Goal: Transaction & Acquisition: Purchase product/service

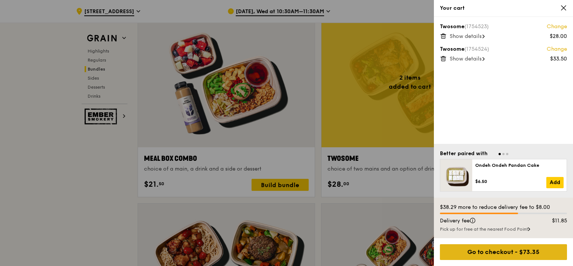
click at [493, 251] on div "Go to checkout - $73.35" at bounding box center [503, 252] width 127 height 16
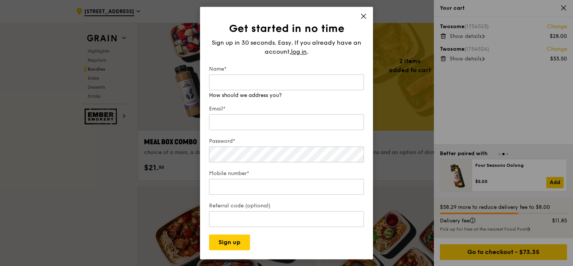
scroll to position [1128, 0]
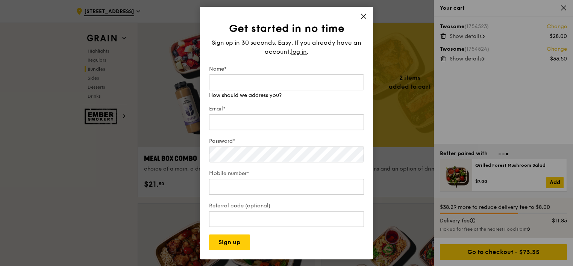
click at [366, 14] on div "Get started in no time Sign up in 30 seconds. Easy. If you already have an acco…" at bounding box center [286, 133] width 173 height 253
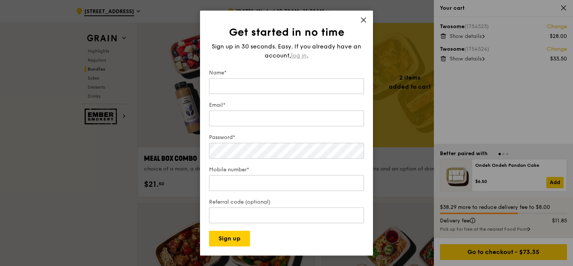
click at [300, 53] on span "log in" at bounding box center [299, 55] width 16 height 9
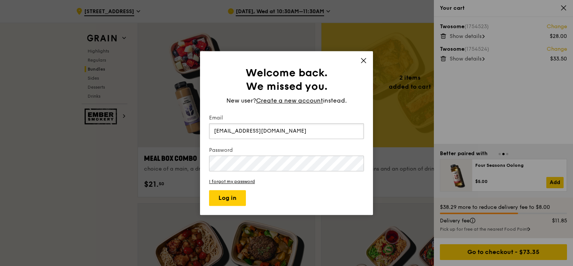
type input "[EMAIL_ADDRESS][DOMAIN_NAME]"
click at [250, 182] on link "I forgot my password" at bounding box center [286, 181] width 155 height 5
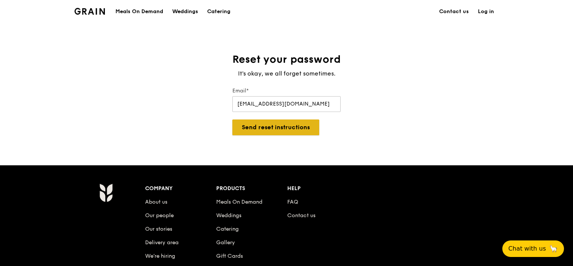
click at [274, 126] on button "Send reset instructions" at bounding box center [275, 128] width 87 height 16
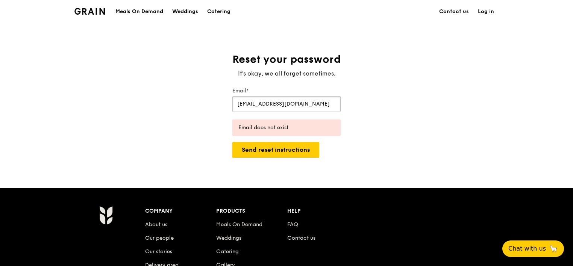
click at [253, 105] on input "[EMAIL_ADDRESS][DOMAIN_NAME]" at bounding box center [286, 104] width 108 height 16
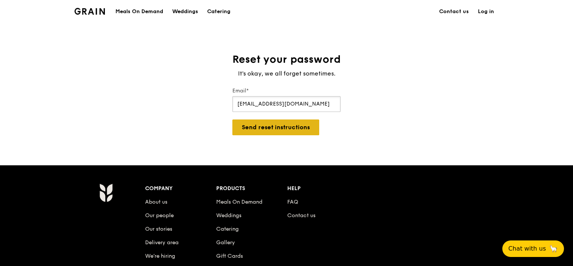
type input "[EMAIL_ADDRESS][DOMAIN_NAME]"
click at [284, 129] on button "Send reset instructions" at bounding box center [275, 128] width 87 height 16
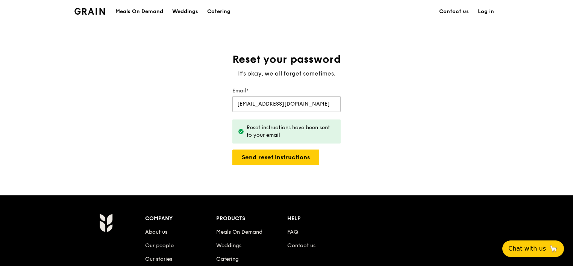
click at [483, 11] on link "Log in" at bounding box center [486, 11] width 25 height 23
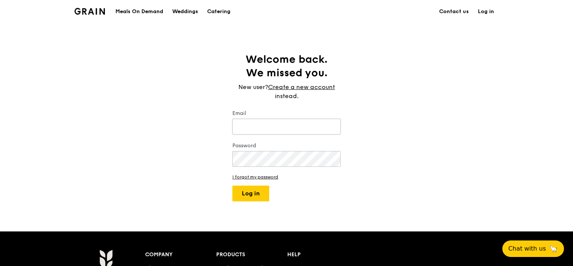
click at [317, 127] on input "Email" at bounding box center [286, 127] width 108 height 16
type input "[EMAIL_ADDRESS][DOMAIN_NAME]"
click at [263, 191] on button "Log in" at bounding box center [250, 194] width 37 height 16
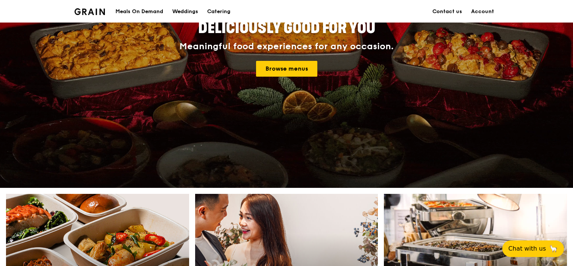
scroll to position [226, 0]
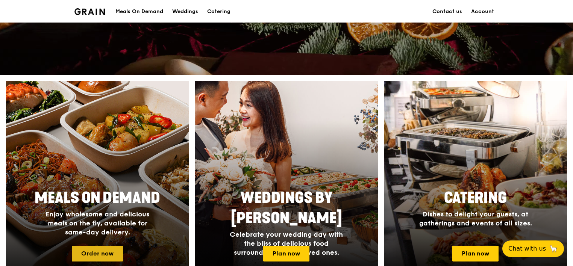
click at [107, 249] on link "Order now" at bounding box center [97, 254] width 51 height 16
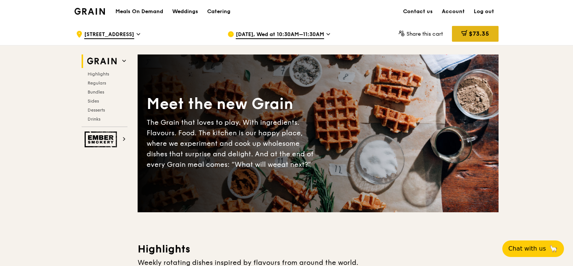
click at [481, 33] on span "$73.35" at bounding box center [479, 33] width 20 height 7
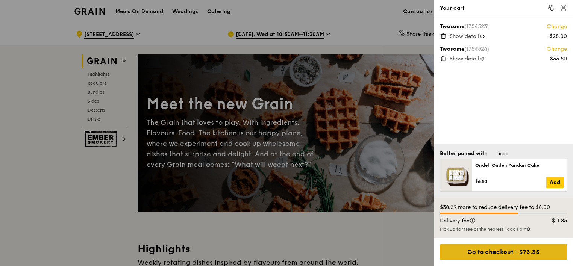
click at [542, 254] on div "Go to checkout - $73.35" at bounding box center [503, 252] width 127 height 16
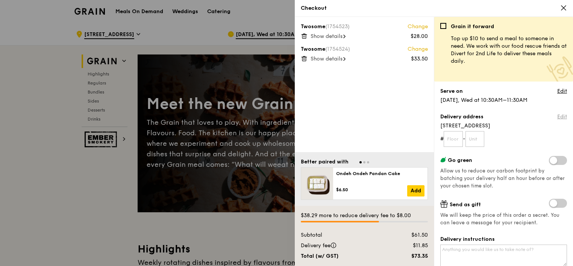
click at [559, 114] on link "Edit" at bounding box center [562, 117] width 10 height 8
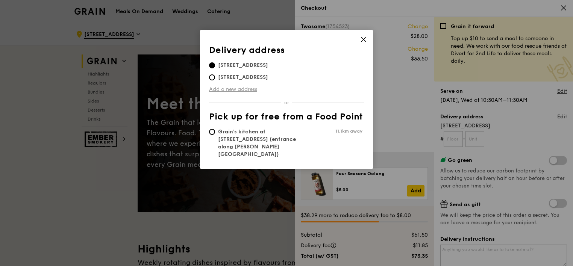
click at [250, 89] on link "Add a new address" at bounding box center [286, 90] width 155 height 8
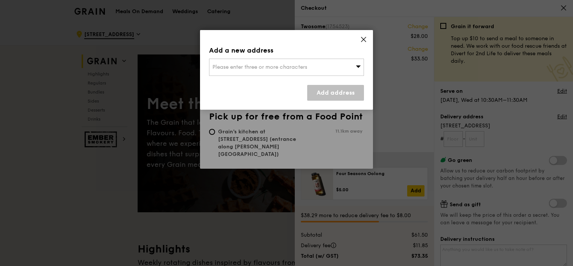
click at [366, 38] on icon at bounding box center [363, 39] width 5 height 5
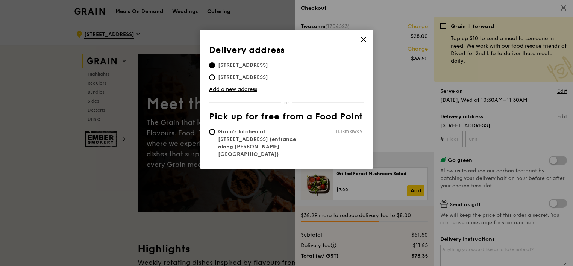
click at [366, 37] on icon at bounding box center [363, 39] width 5 height 5
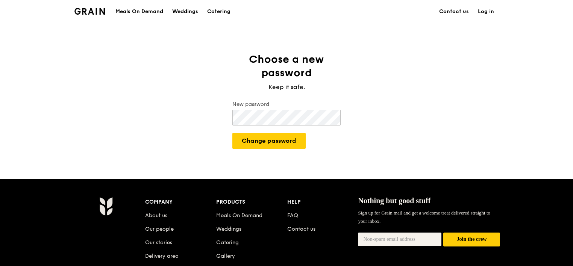
click at [232, 133] on button "Change password" at bounding box center [268, 141] width 73 height 16
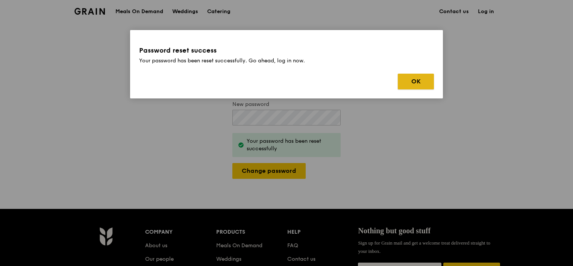
click at [408, 81] on button "OK" at bounding box center [416, 82] width 36 height 16
